Goal: Find specific page/section: Find specific page/section

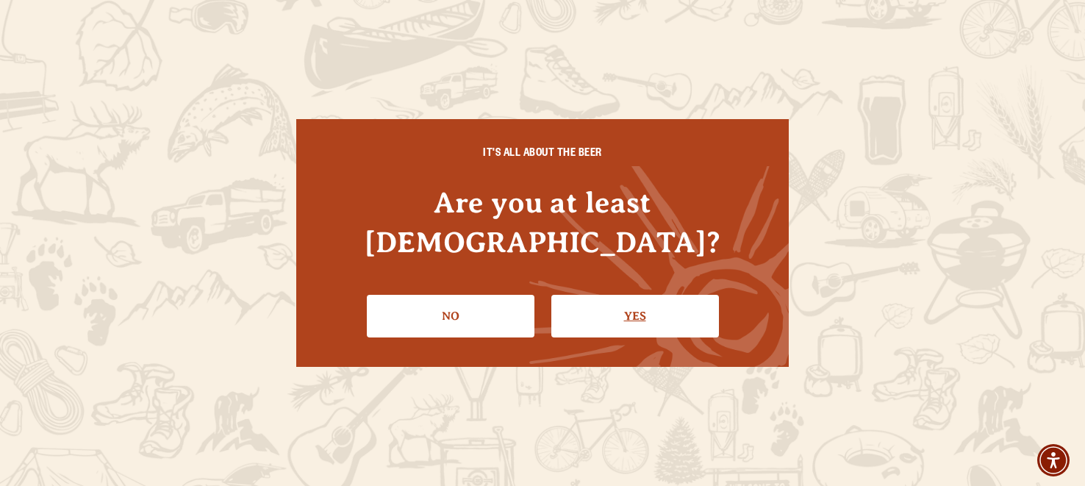
click at [600, 314] on link "Yes" at bounding box center [635, 316] width 168 height 43
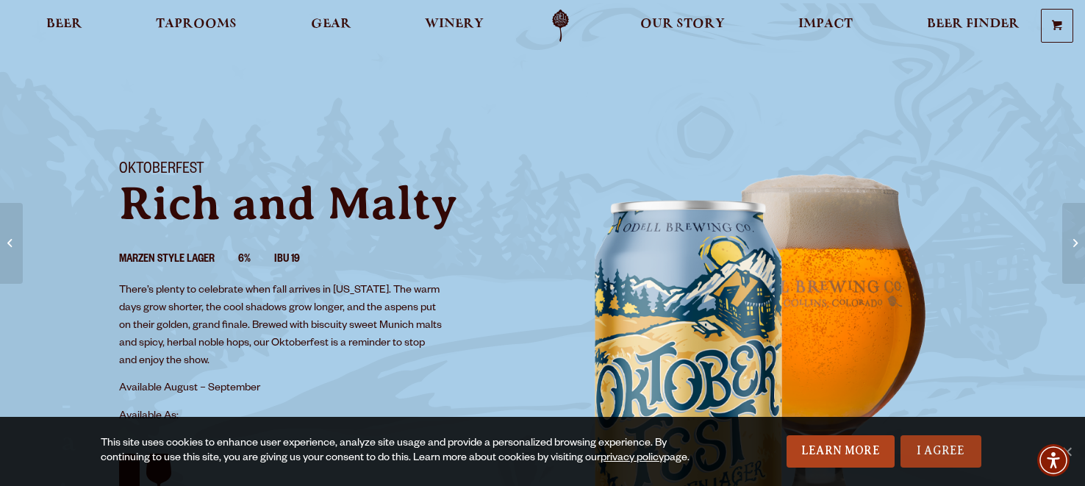
click at [952, 462] on link "I Agree" at bounding box center [941, 451] width 81 height 32
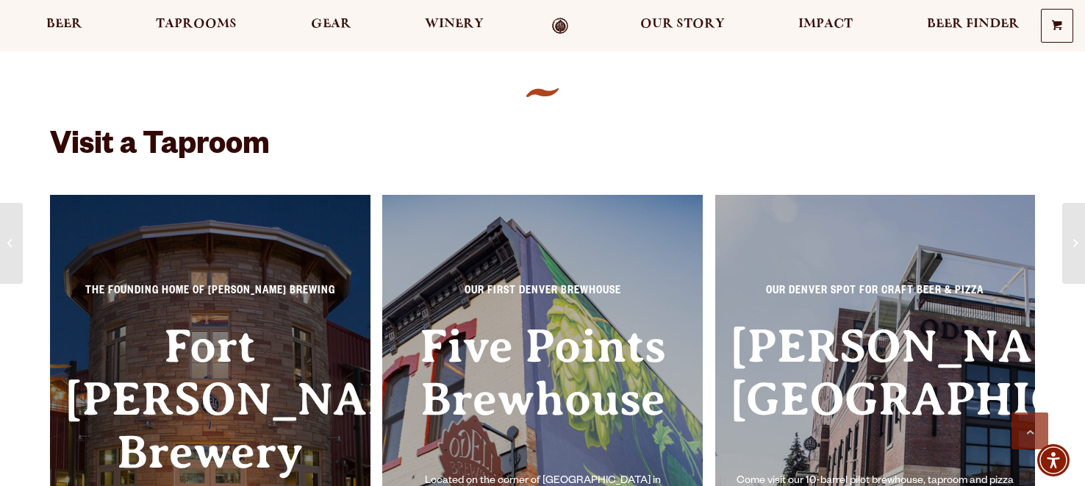
scroll to position [970, 0]
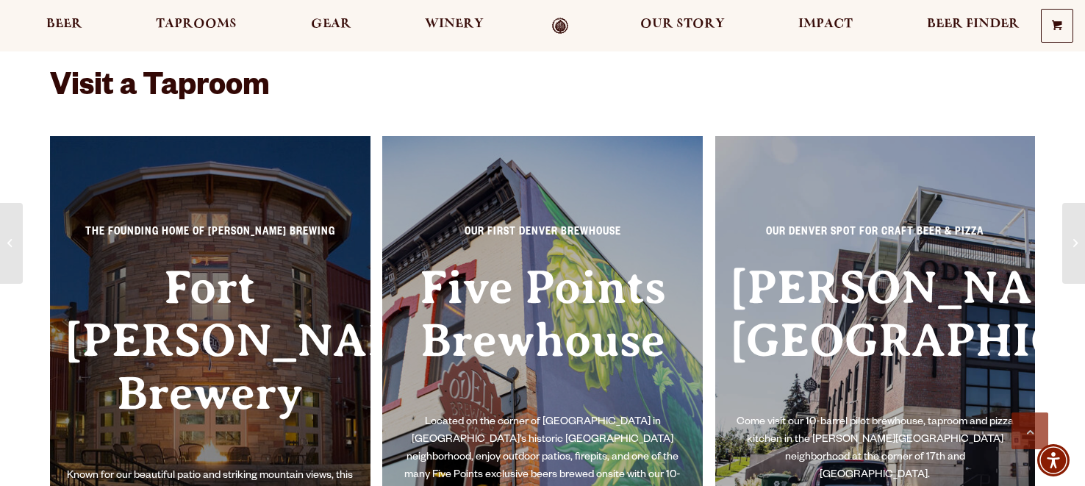
click at [167, 316] on h3 "Fort [PERSON_NAME] Brewery" at bounding box center [210, 364] width 291 height 207
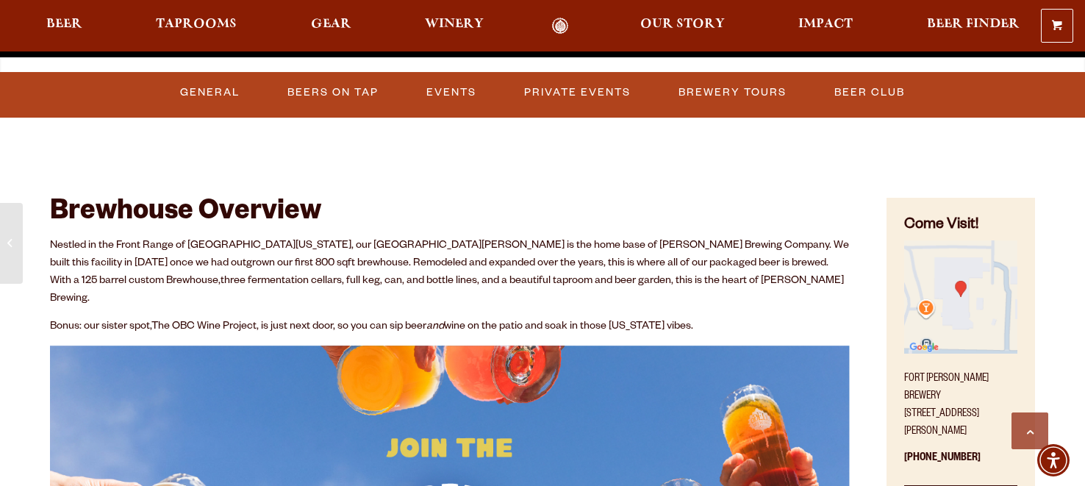
scroll to position [558, 0]
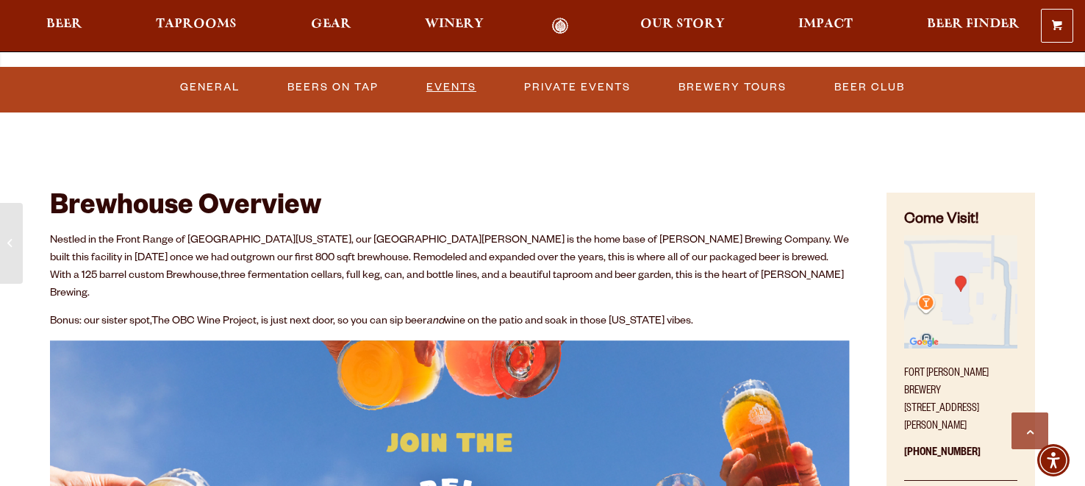
click at [456, 93] on link "Events" at bounding box center [452, 88] width 62 height 34
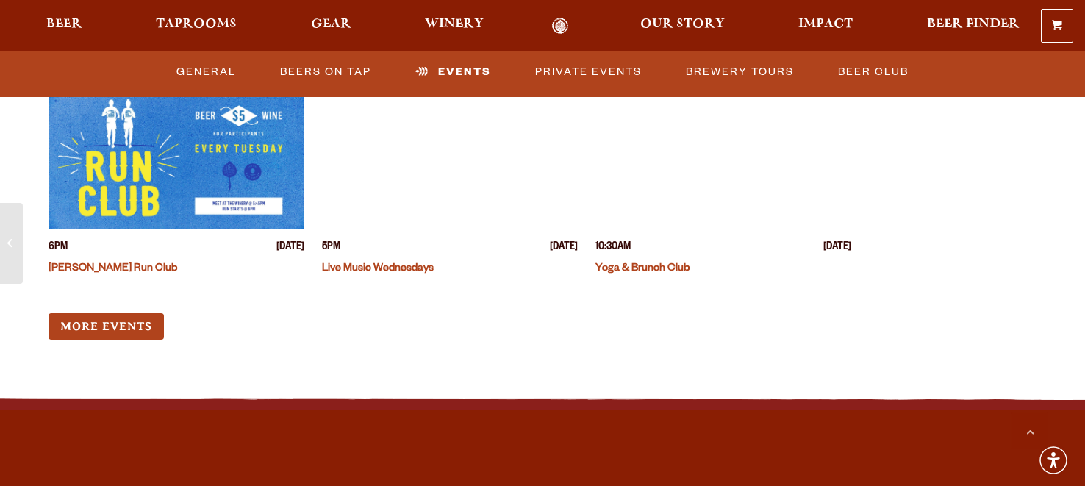
scroll to position [5688, 0]
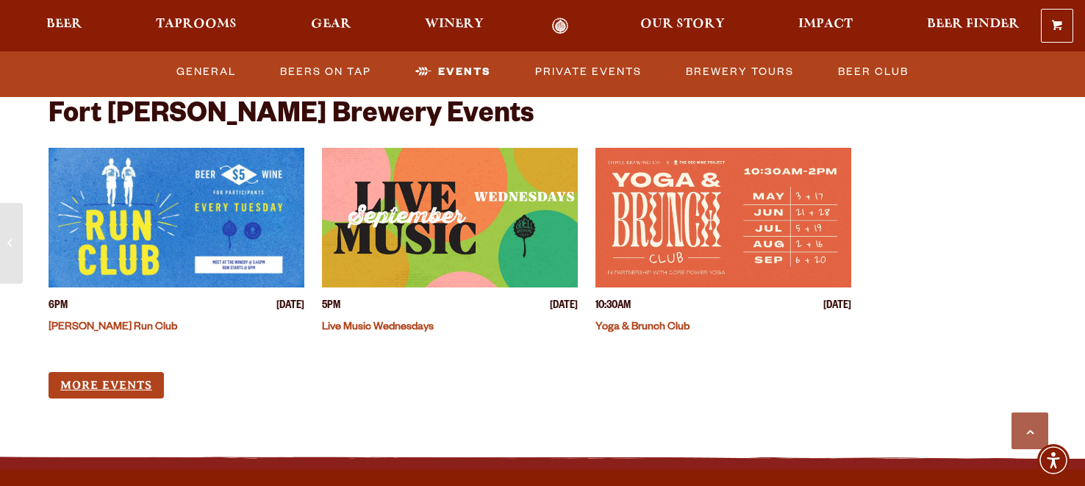
click at [112, 372] on link "More Events" at bounding box center [106, 385] width 115 height 27
